Goal: Information Seeking & Learning: Learn about a topic

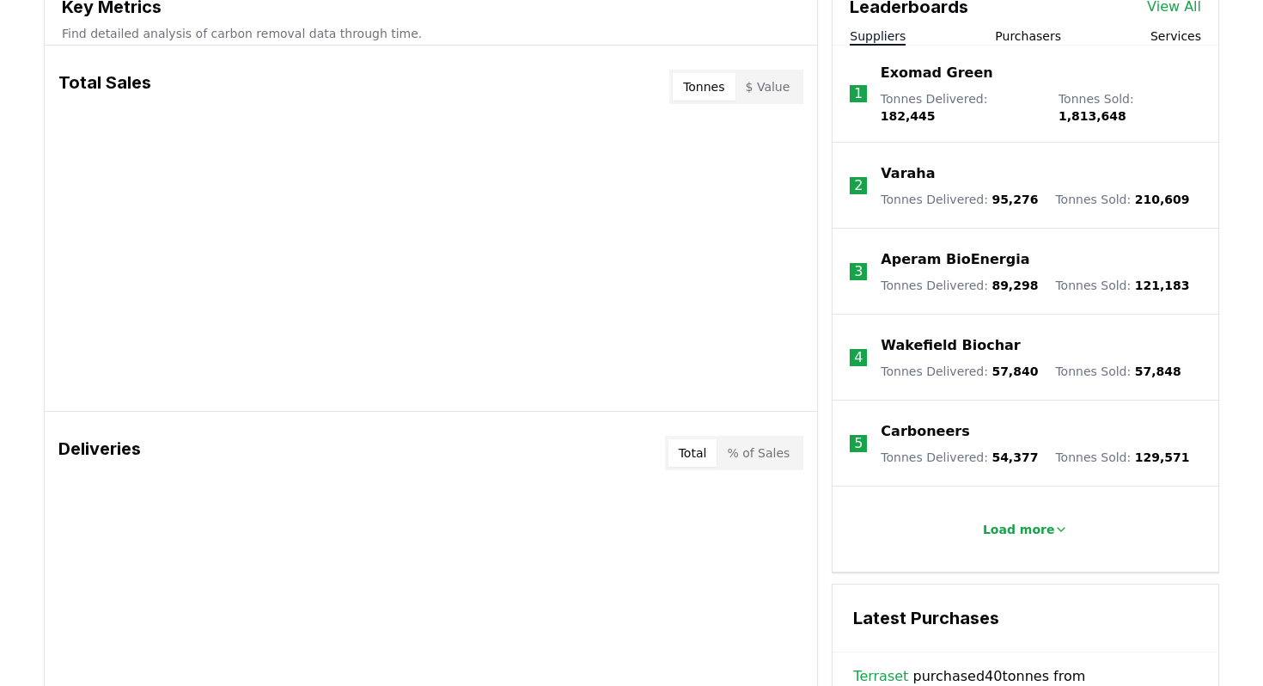
scroll to position [664, 0]
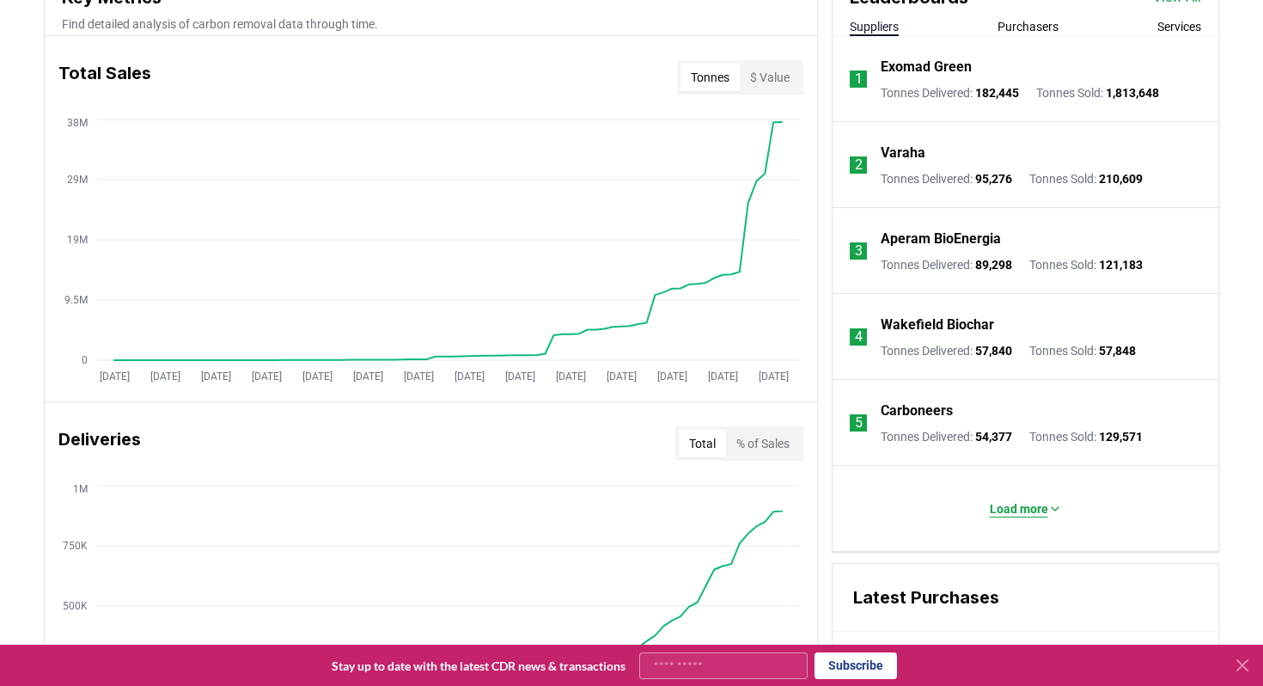
click at [1002, 502] on p "Load more" at bounding box center [1019, 508] width 58 height 17
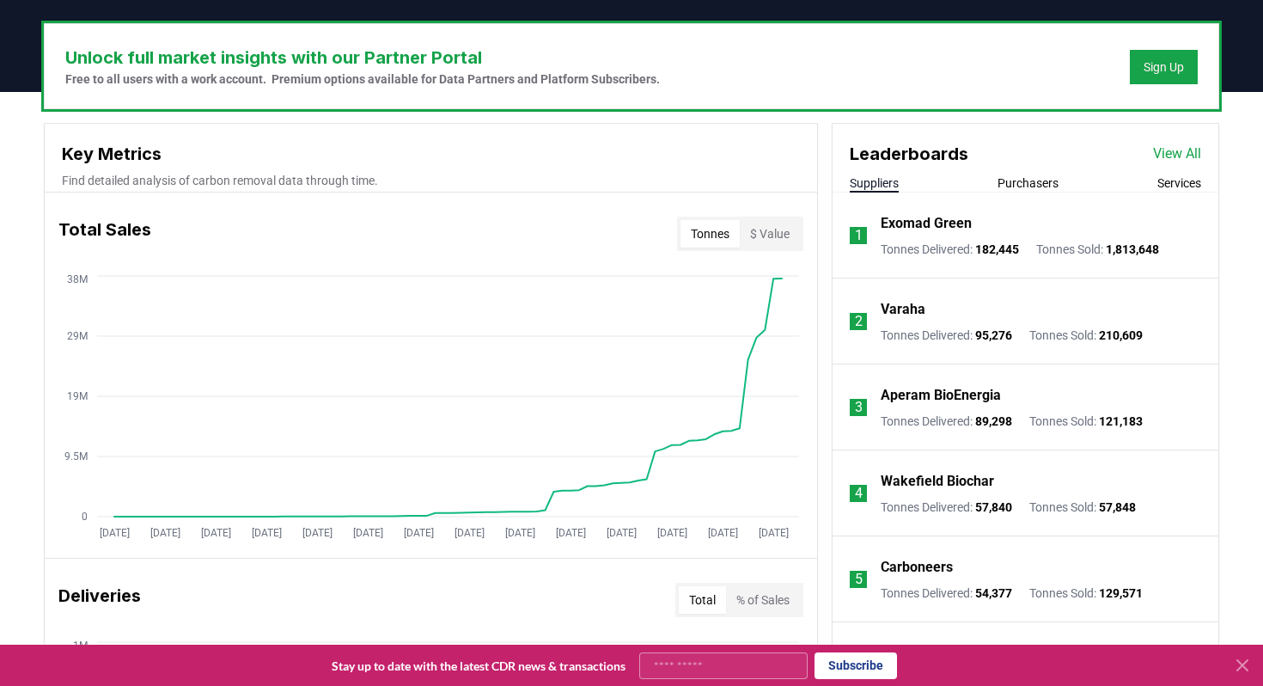
scroll to position [436, 0]
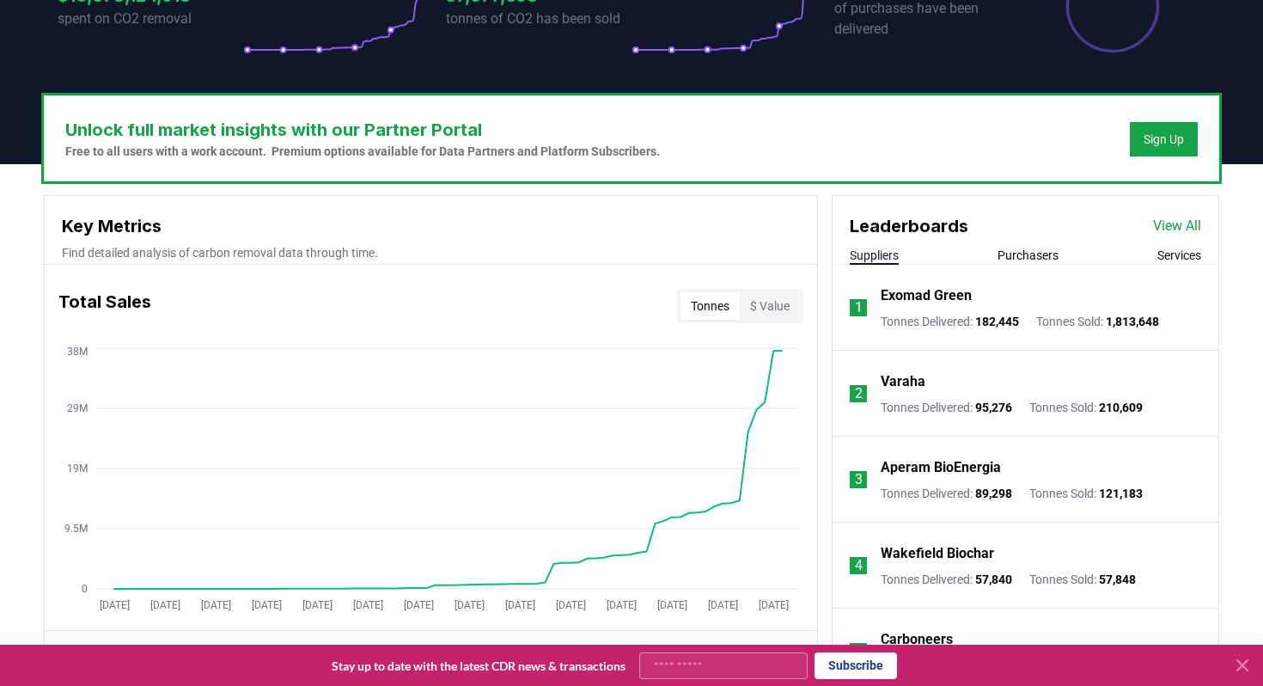
click at [1185, 231] on link "View All" at bounding box center [1177, 226] width 48 height 21
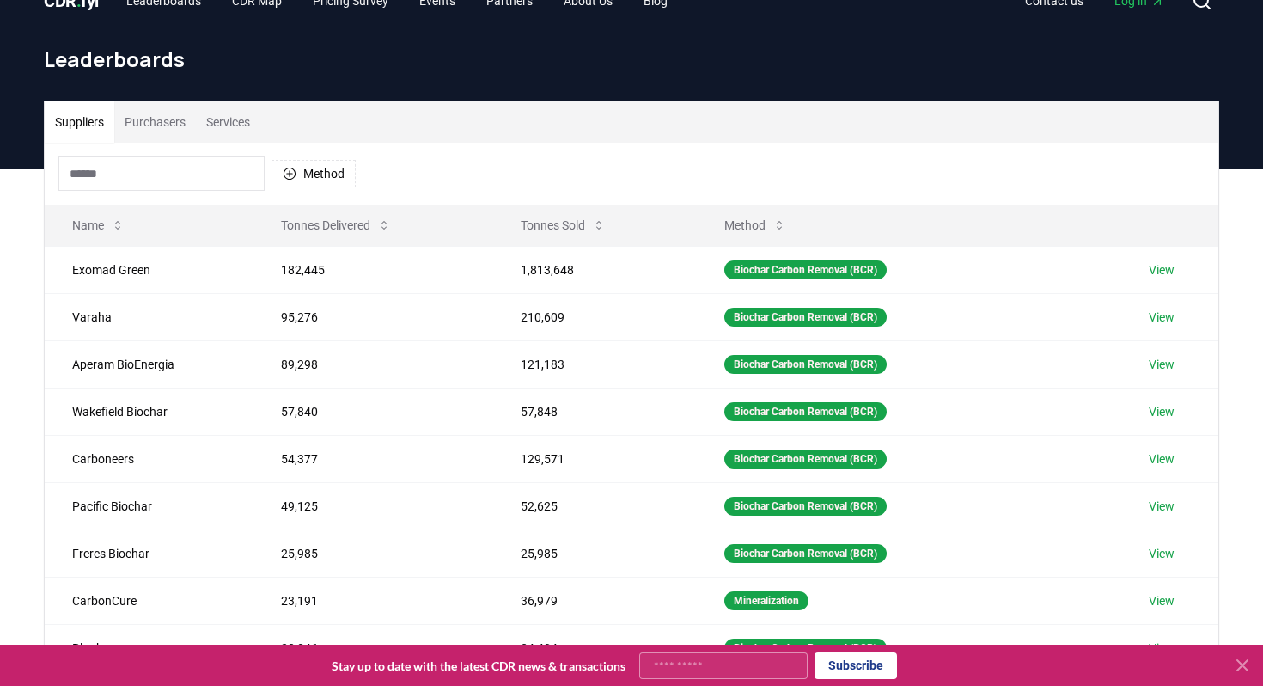
scroll to position [6, 0]
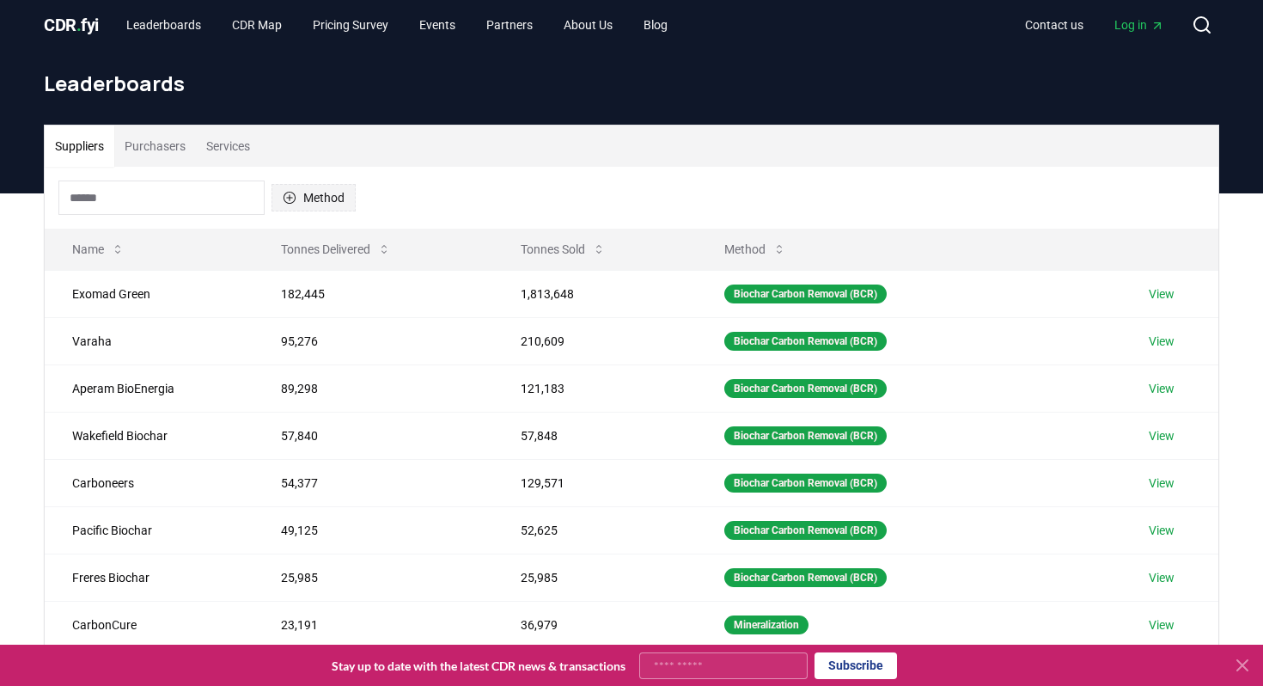
click at [315, 193] on button "Method" at bounding box center [313, 197] width 84 height 27
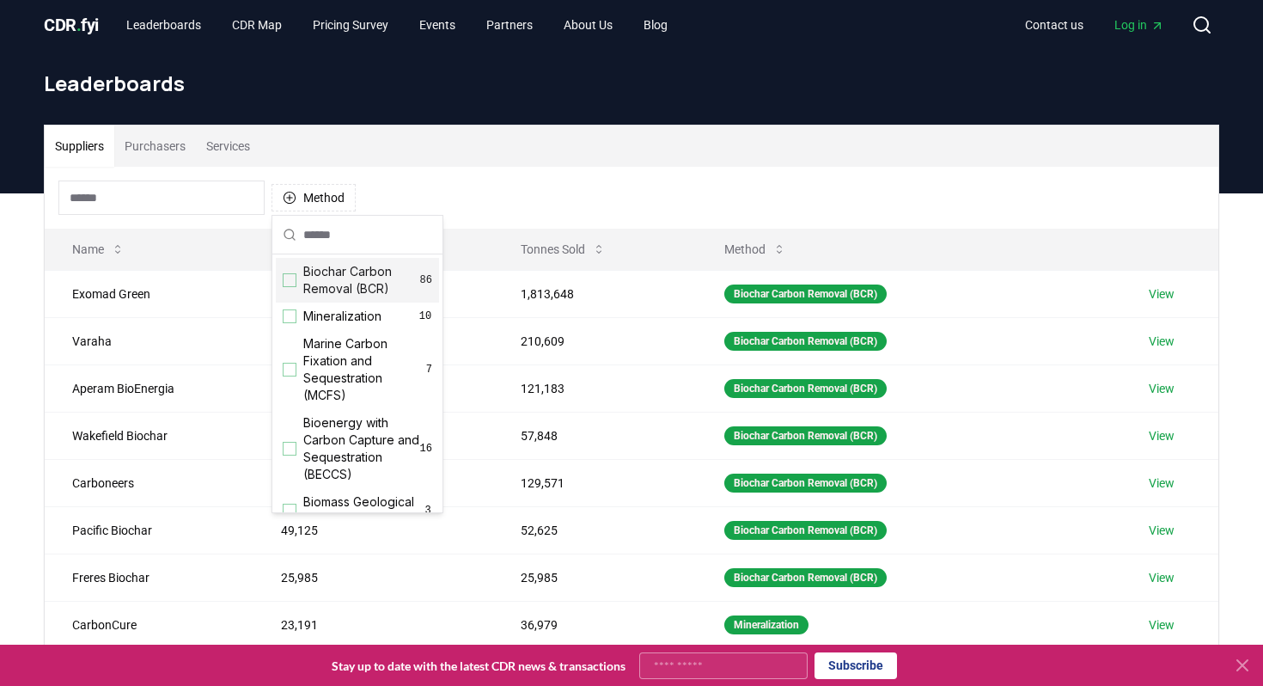
click at [294, 283] on div "Suggestions" at bounding box center [290, 280] width 14 height 14
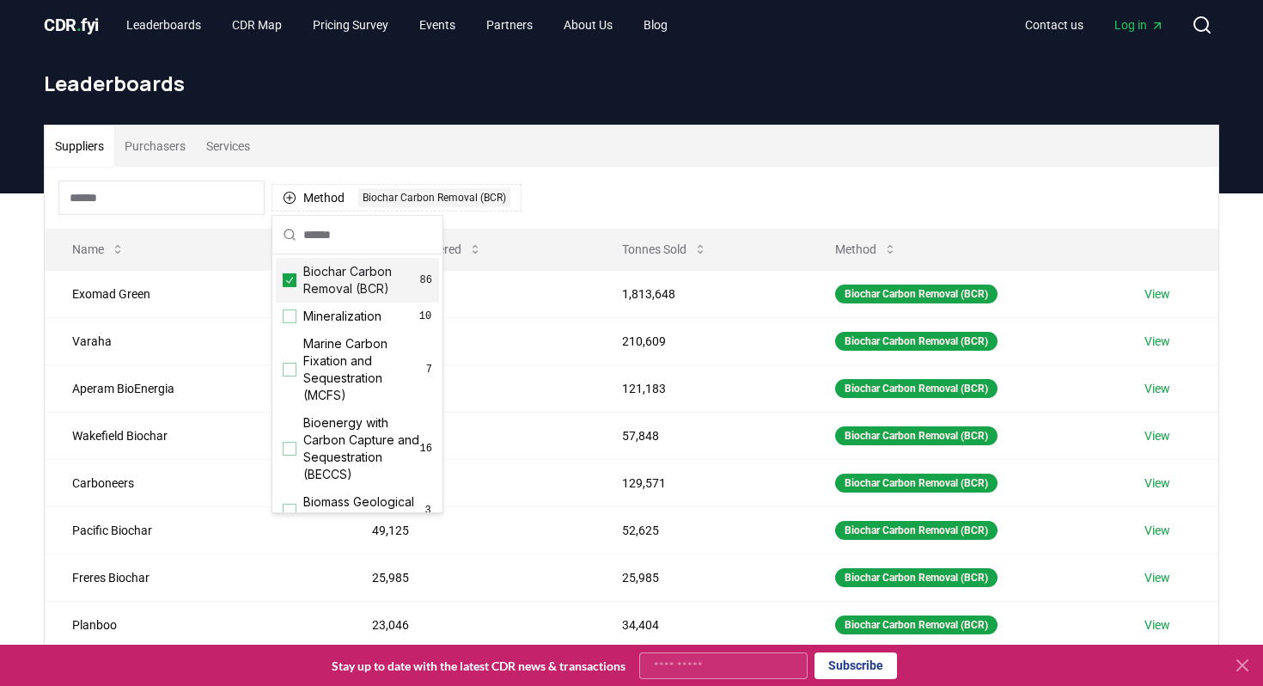
click at [596, 164] on div "Suppliers Purchasers Services" at bounding box center [631, 145] width 1173 height 41
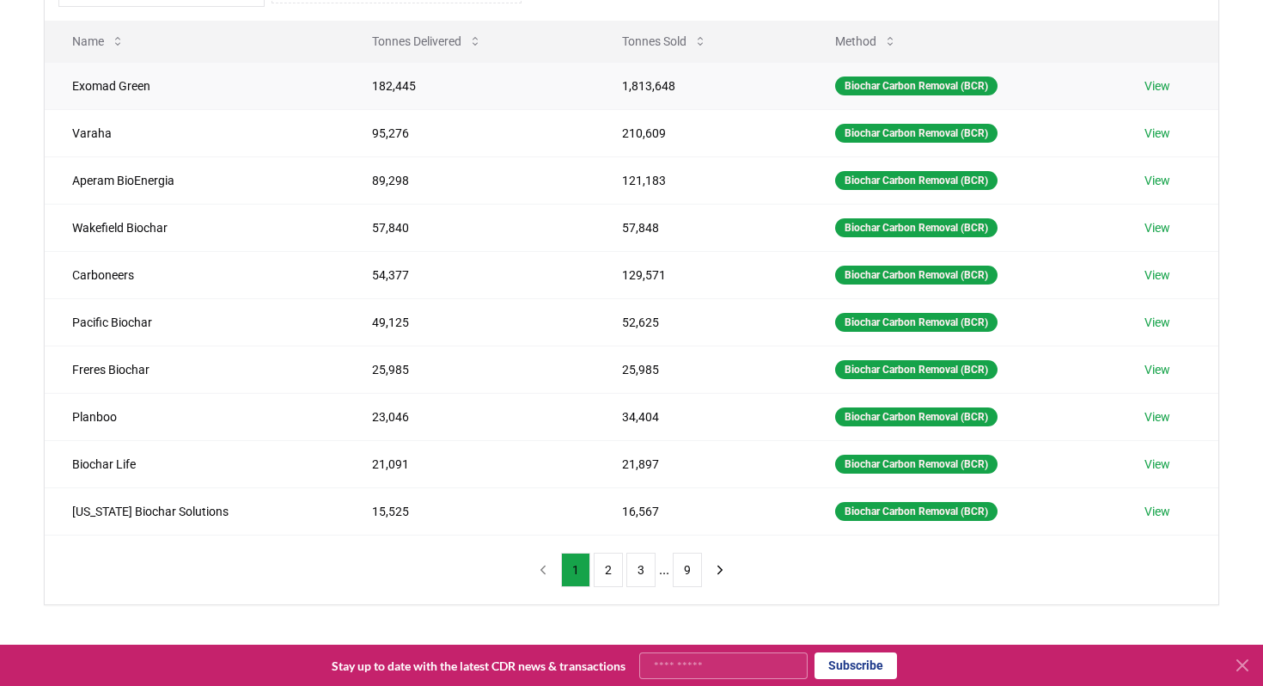
scroll to position [210, 0]
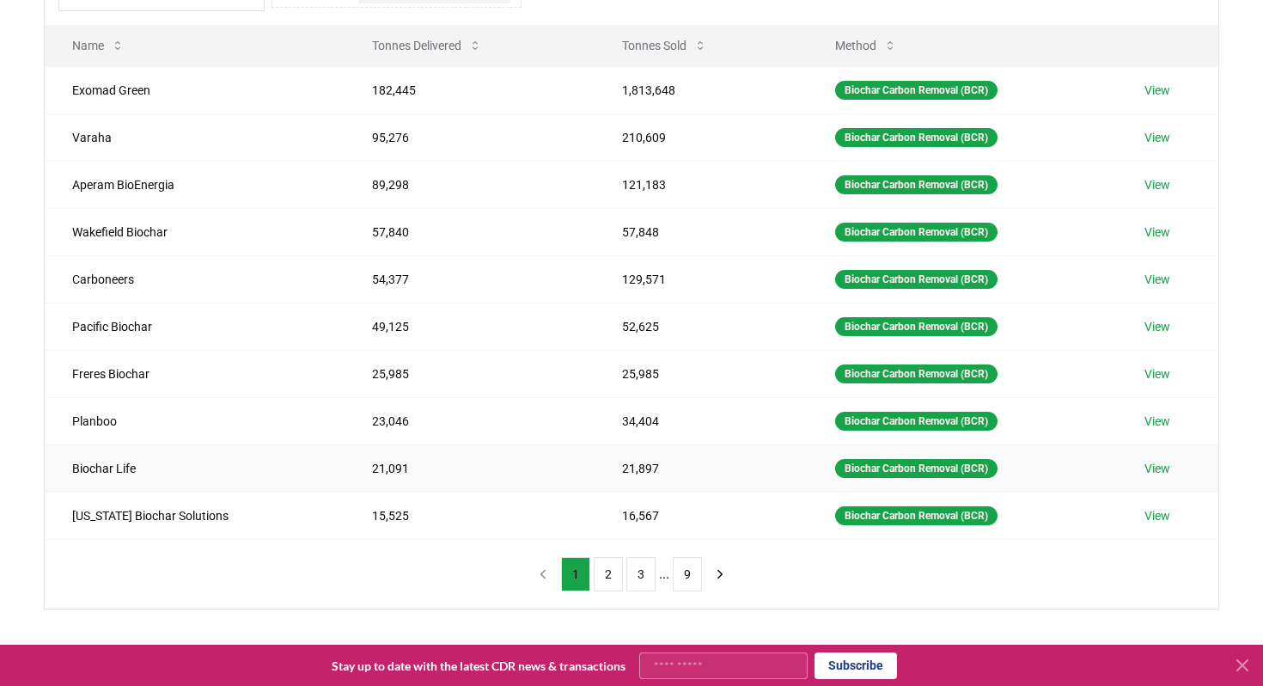
click at [1146, 472] on link "View" at bounding box center [1157, 468] width 26 height 17
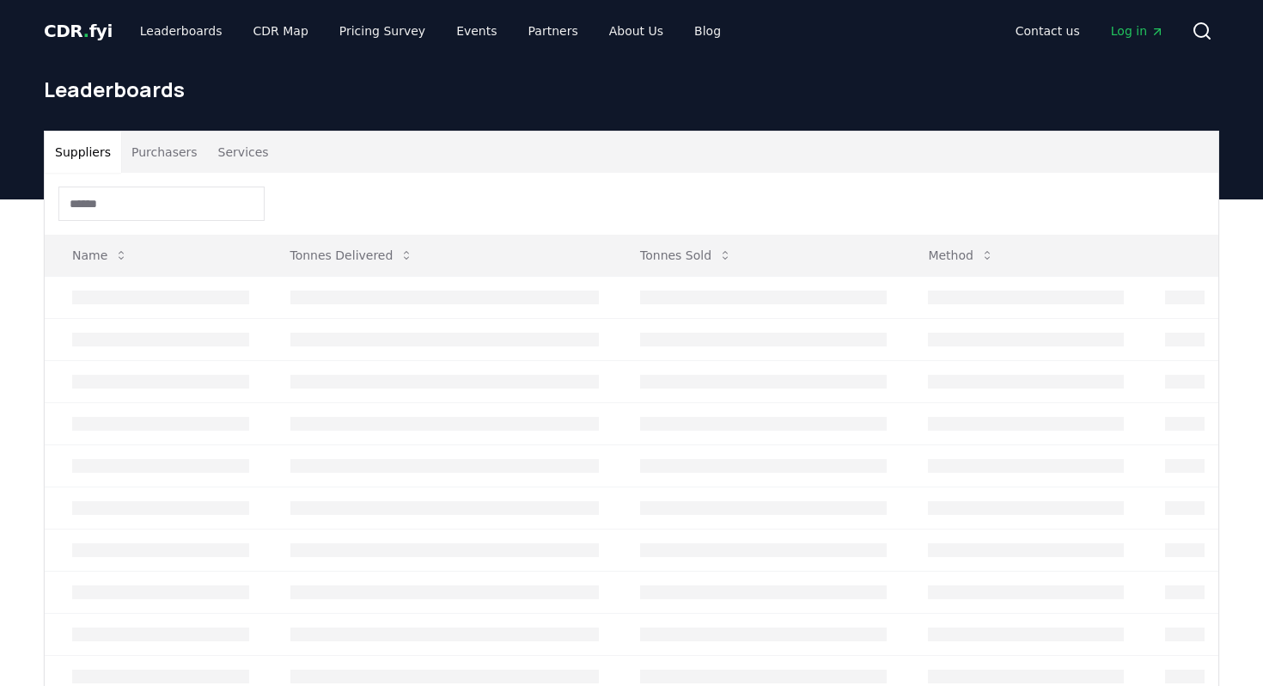
scroll to position [210, 0]
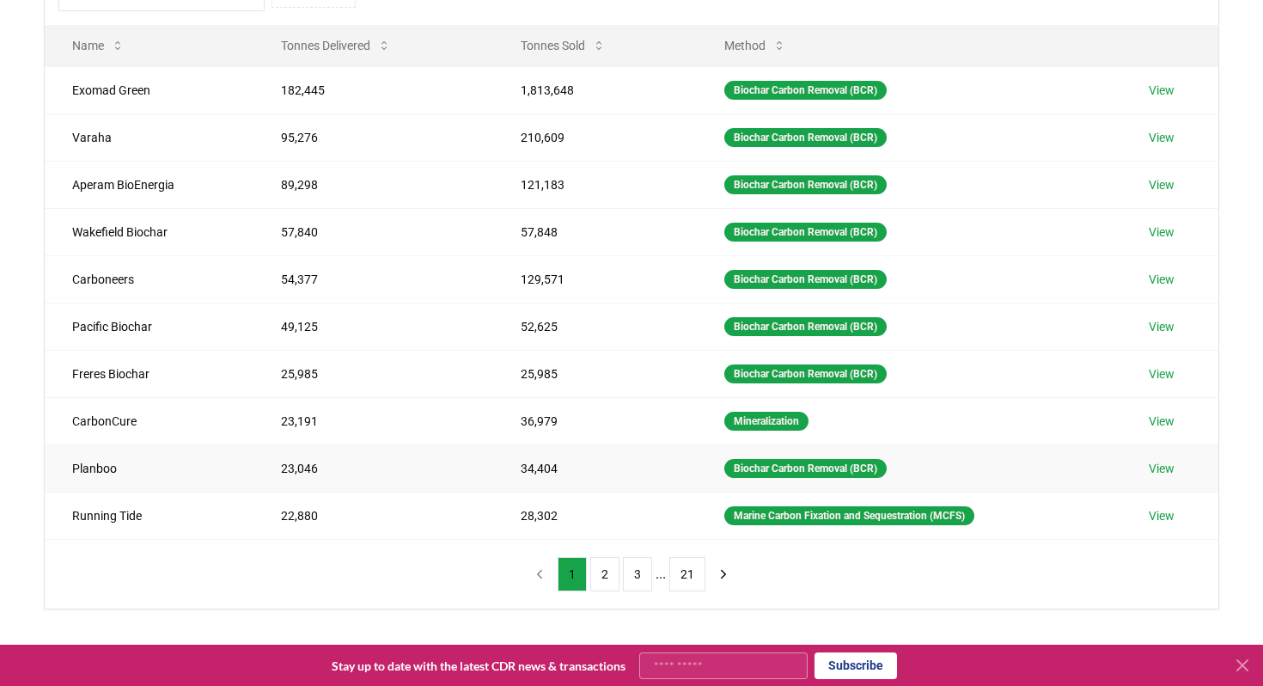
click at [131, 467] on td "Planboo" at bounding box center [149, 467] width 209 height 47
click at [1171, 187] on link "View" at bounding box center [1162, 184] width 26 height 17
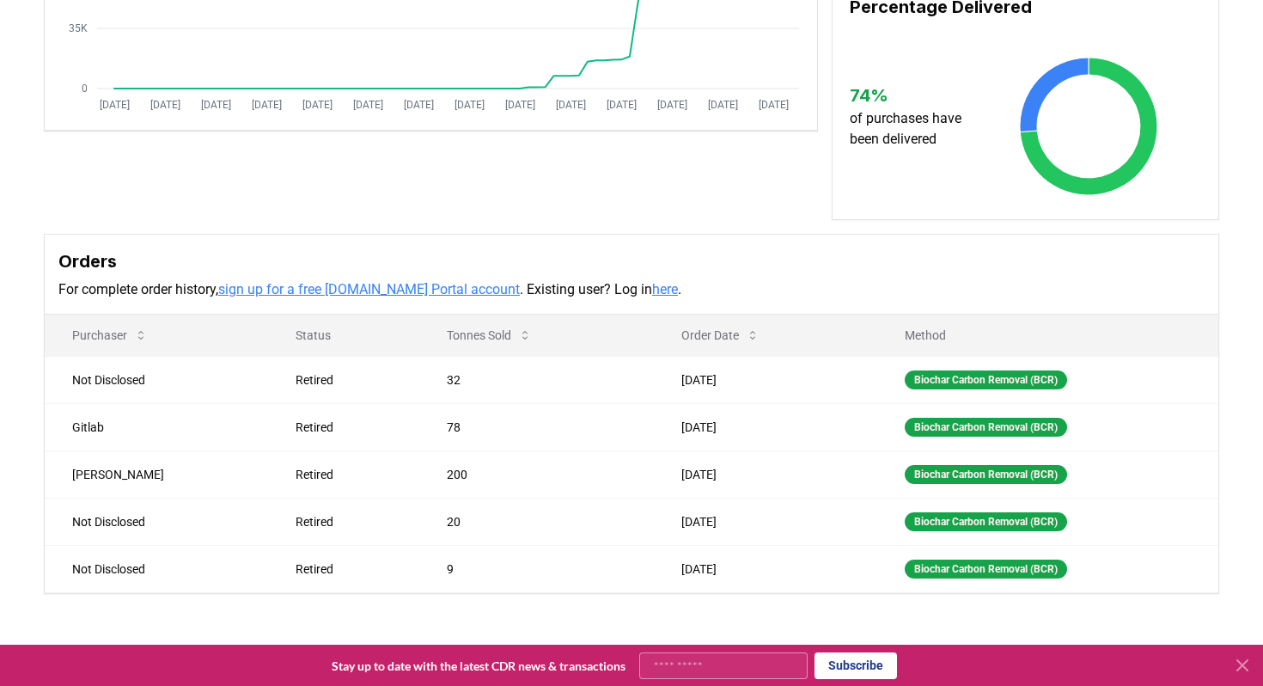
scroll to position [377, 0]
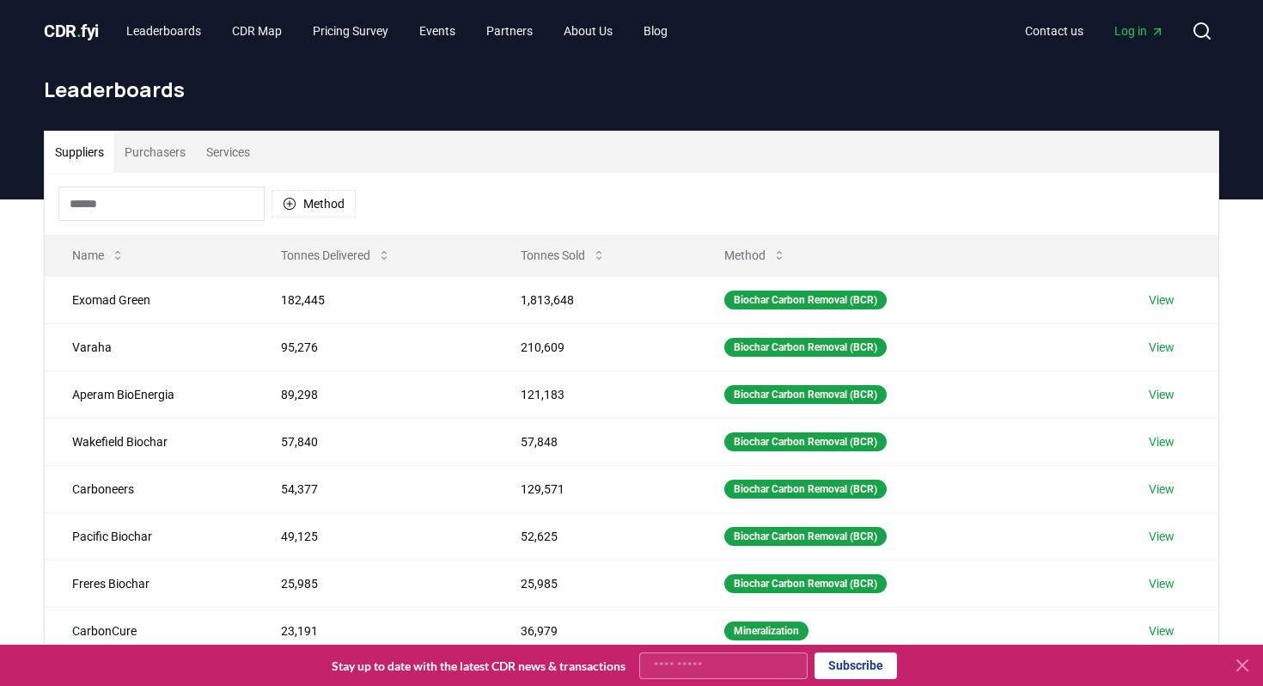
click at [326, 186] on div "Method" at bounding box center [206, 203] width 297 height 34
click at [325, 198] on button "Method" at bounding box center [313, 203] width 84 height 27
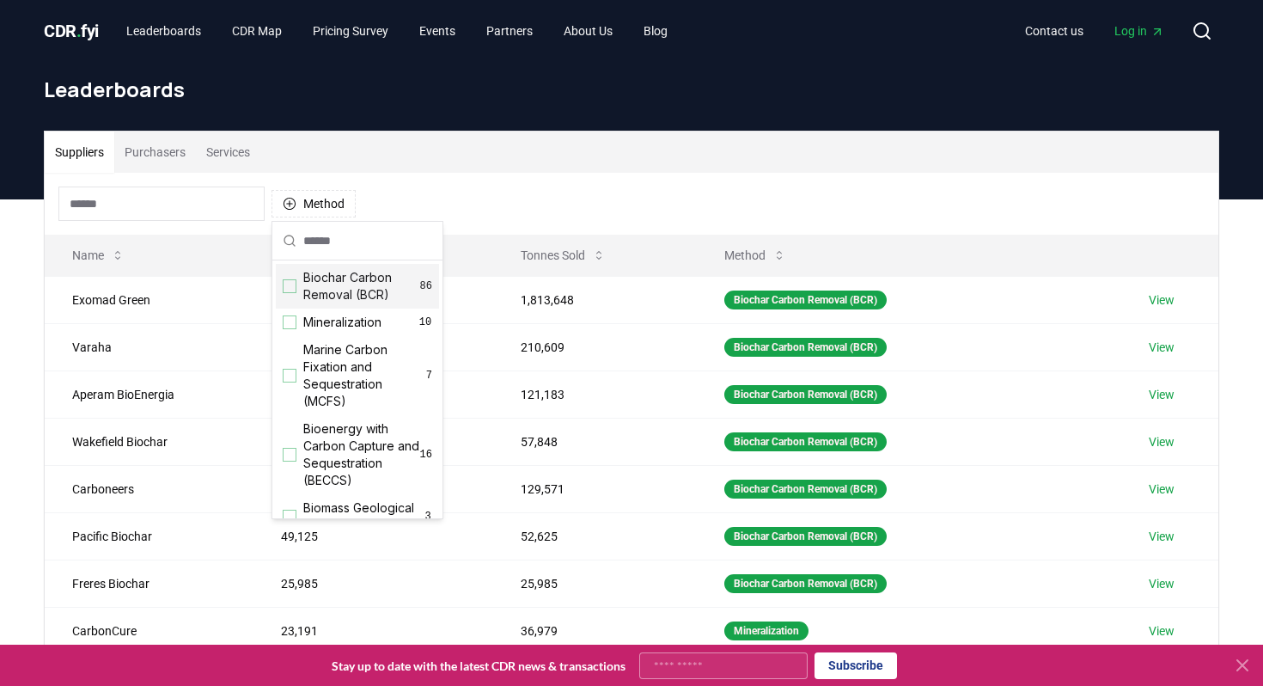
click at [284, 287] on div "Suggestions" at bounding box center [290, 286] width 14 height 14
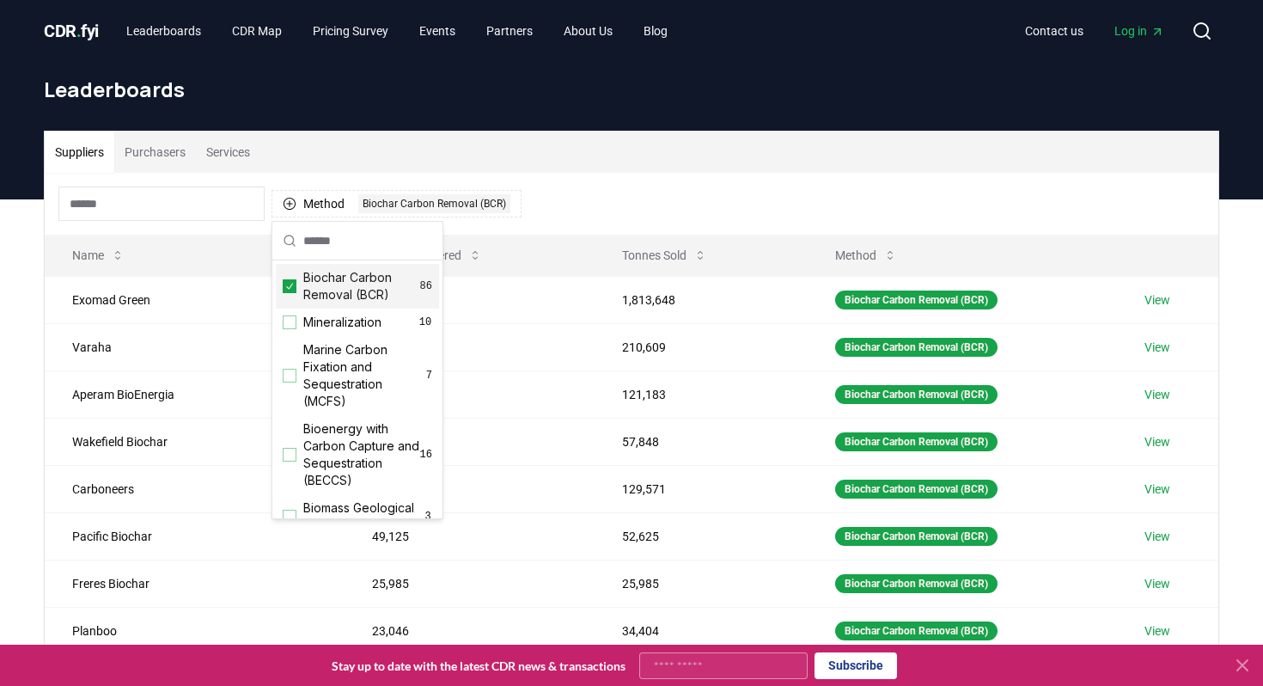
click at [623, 208] on div "Method 1 Biochar Carbon Removal (BCR)" at bounding box center [631, 204] width 1173 height 62
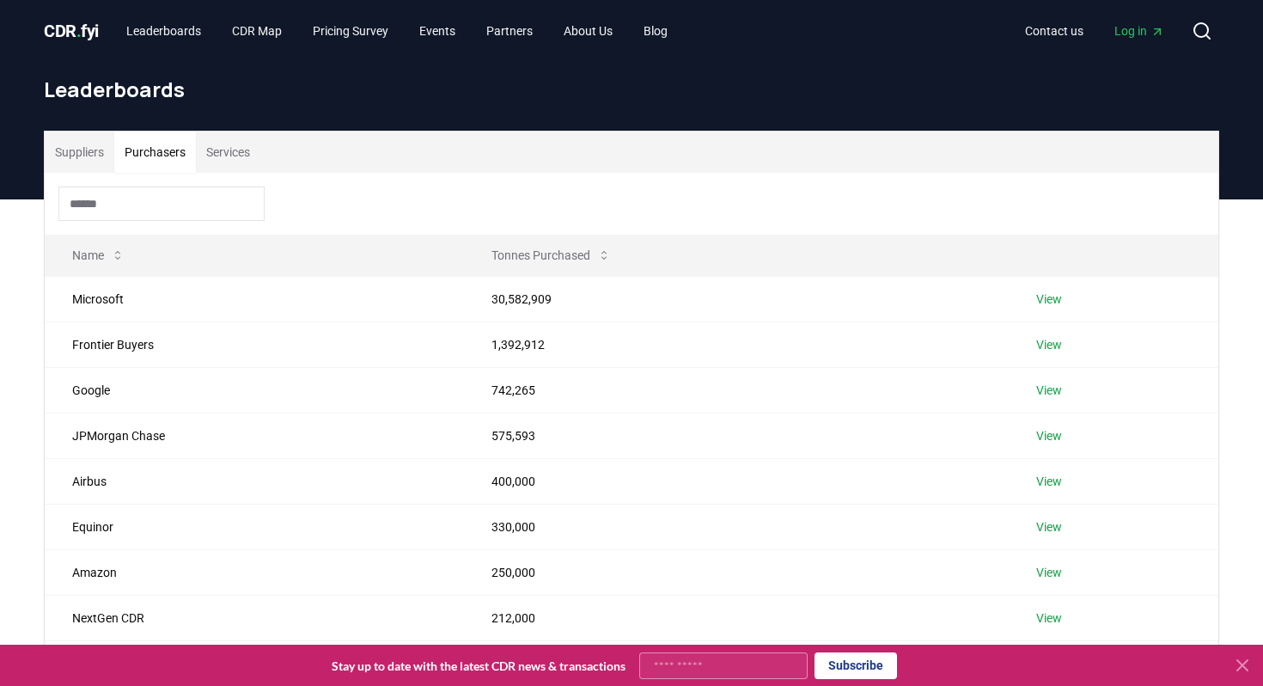
click at [147, 149] on button "Purchasers" at bounding box center [155, 151] width 82 height 41
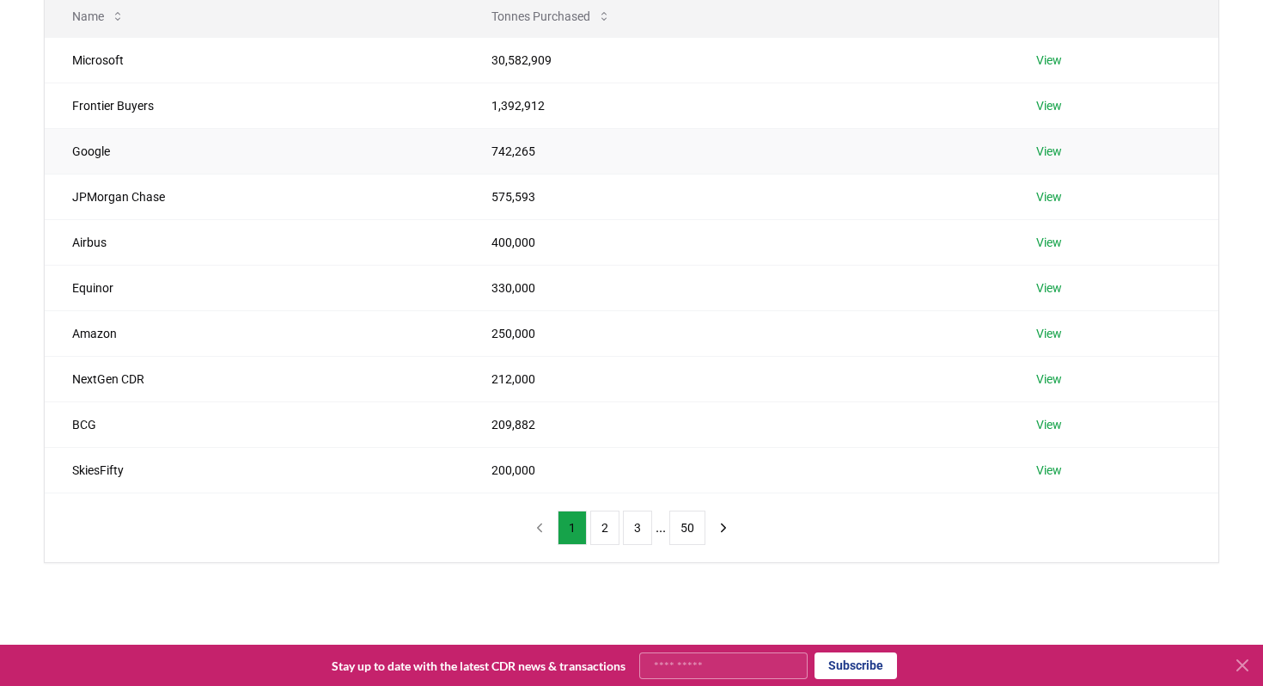
scroll to position [240, 0]
click at [600, 524] on button "2" at bounding box center [604, 526] width 29 height 34
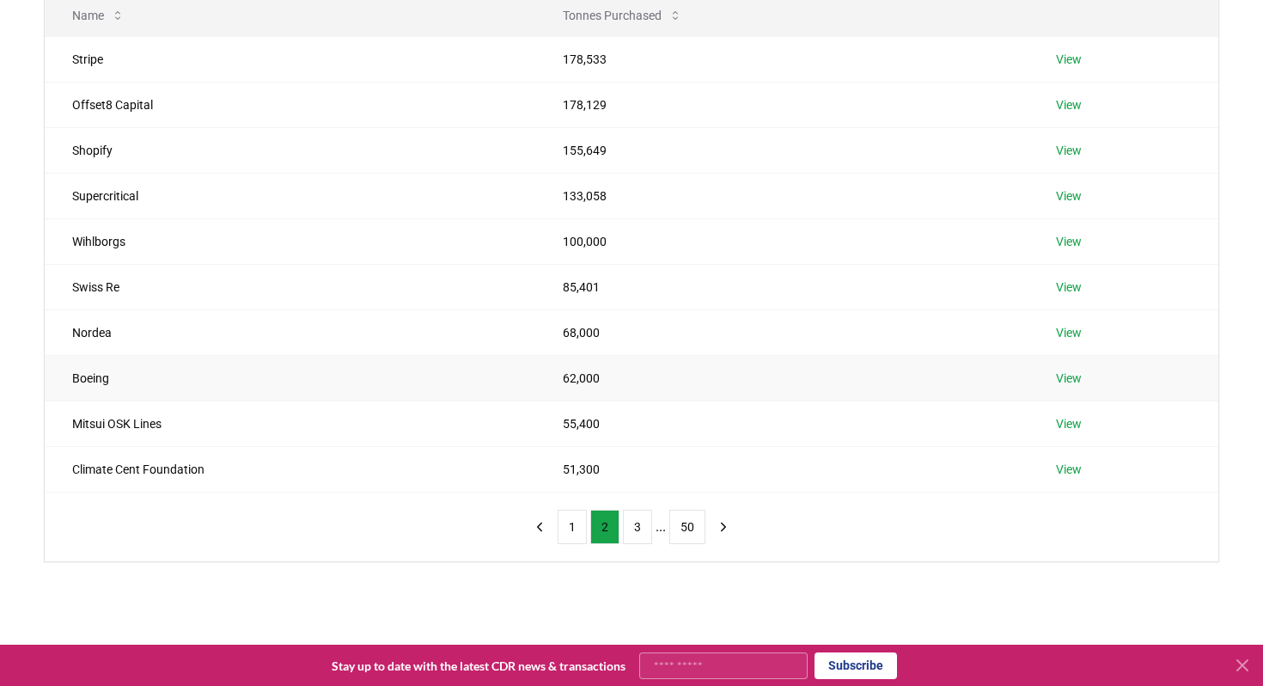
click at [1059, 375] on link "View" at bounding box center [1069, 377] width 26 height 17
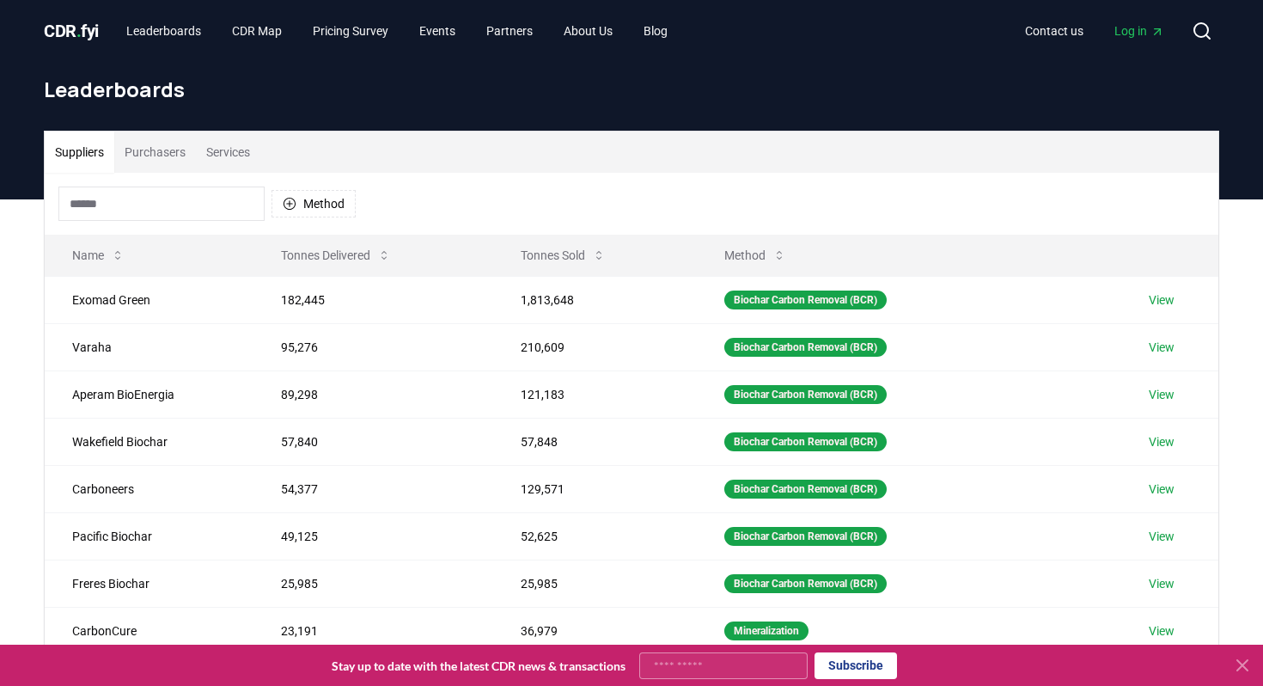
click at [252, 160] on button "Services" at bounding box center [228, 151] width 64 height 41
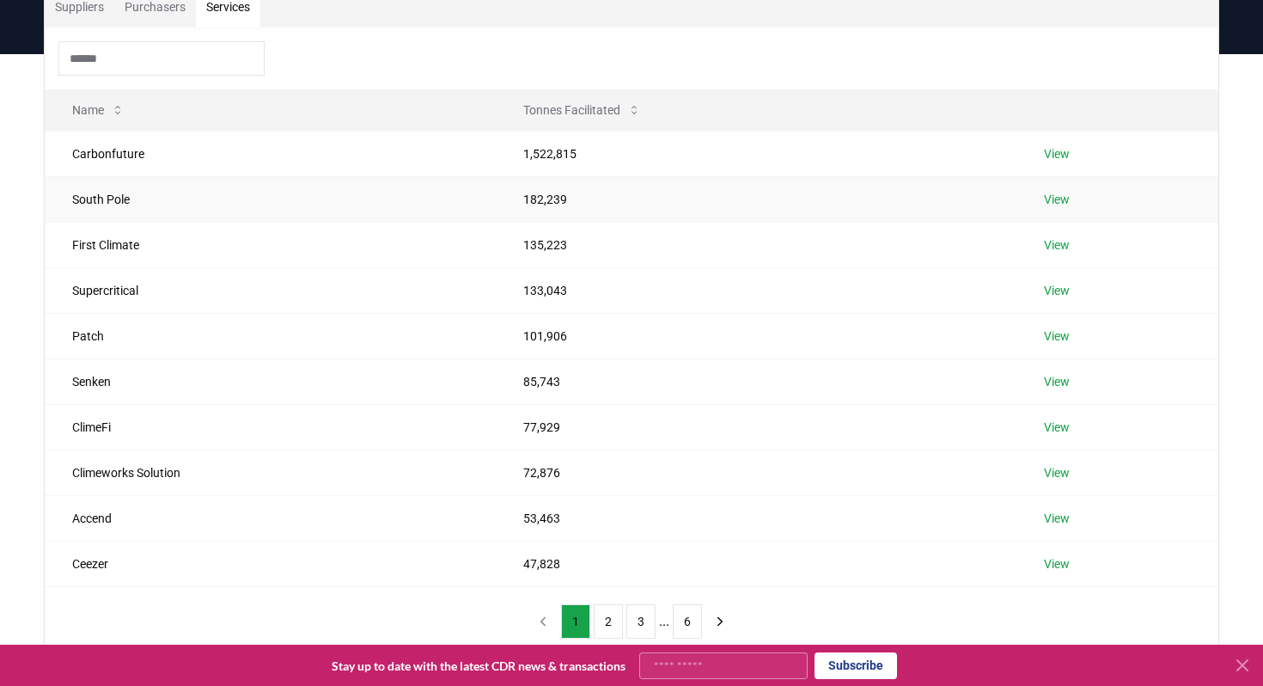
scroll to position [146, 0]
click at [1058, 145] on link "View" at bounding box center [1057, 152] width 26 height 17
